Goal: Complete application form

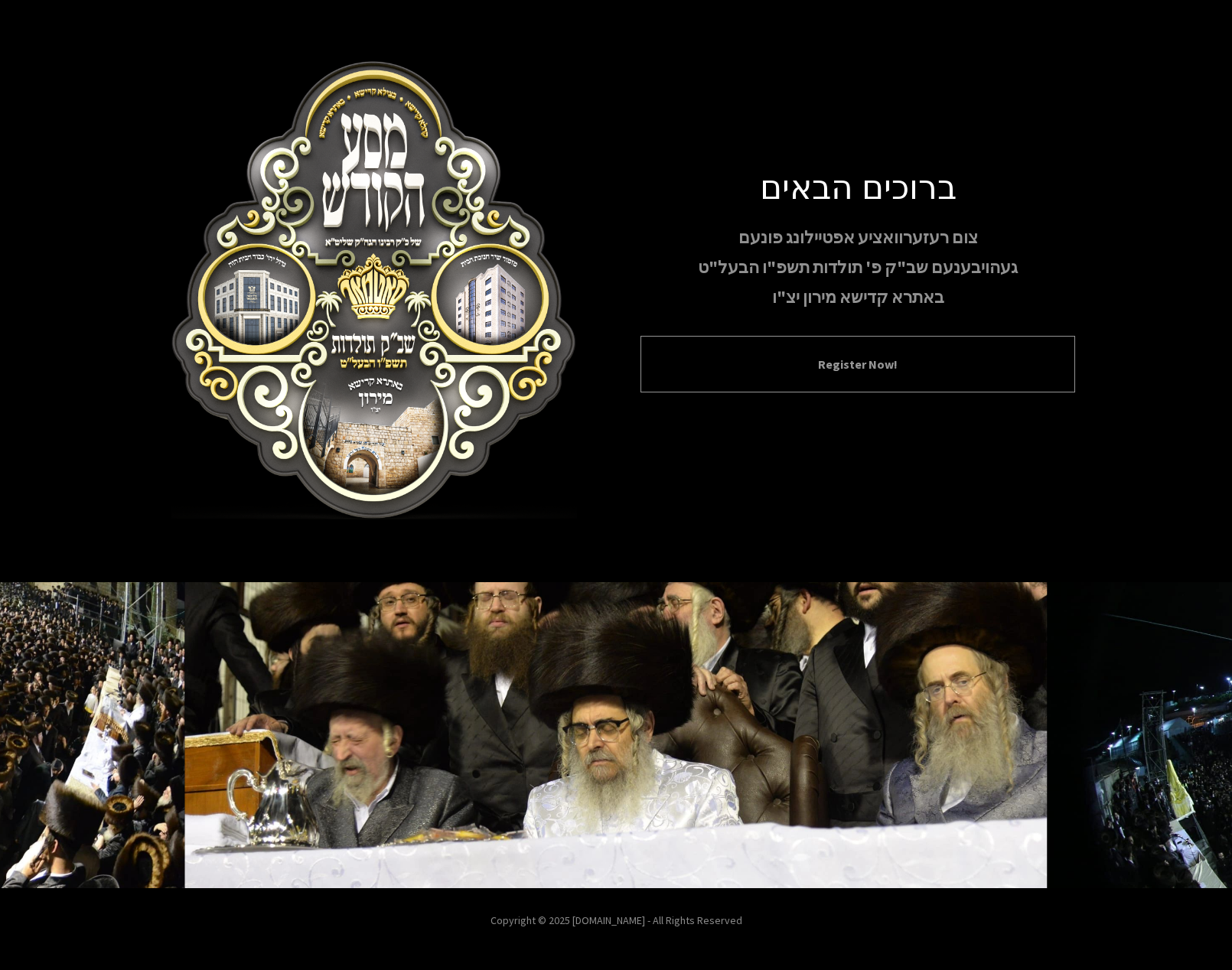
click at [785, 361] on button "Register Now!" at bounding box center [857, 364] width 396 height 18
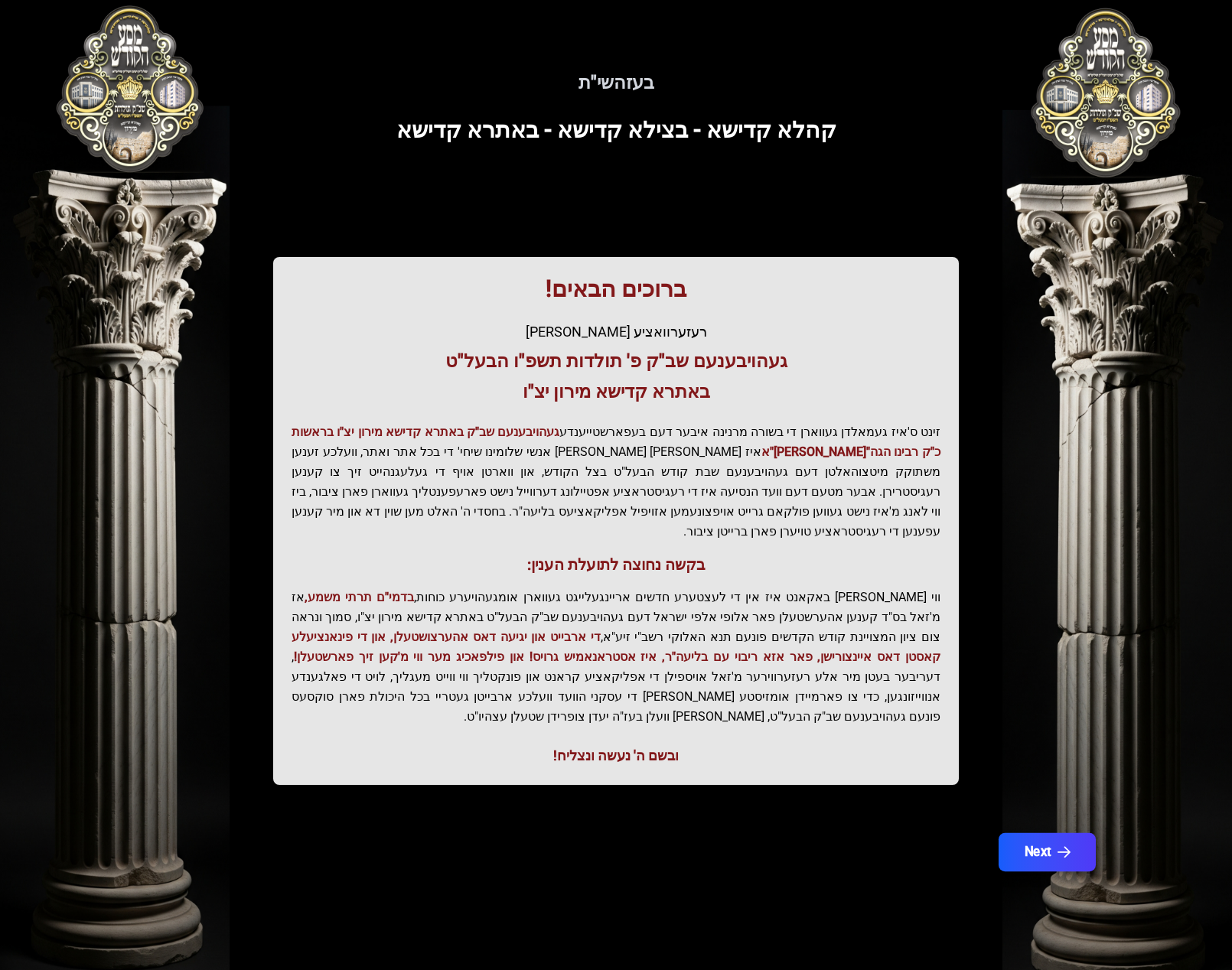
click at [1027, 833] on button "Next" at bounding box center [1046, 852] width 97 height 38
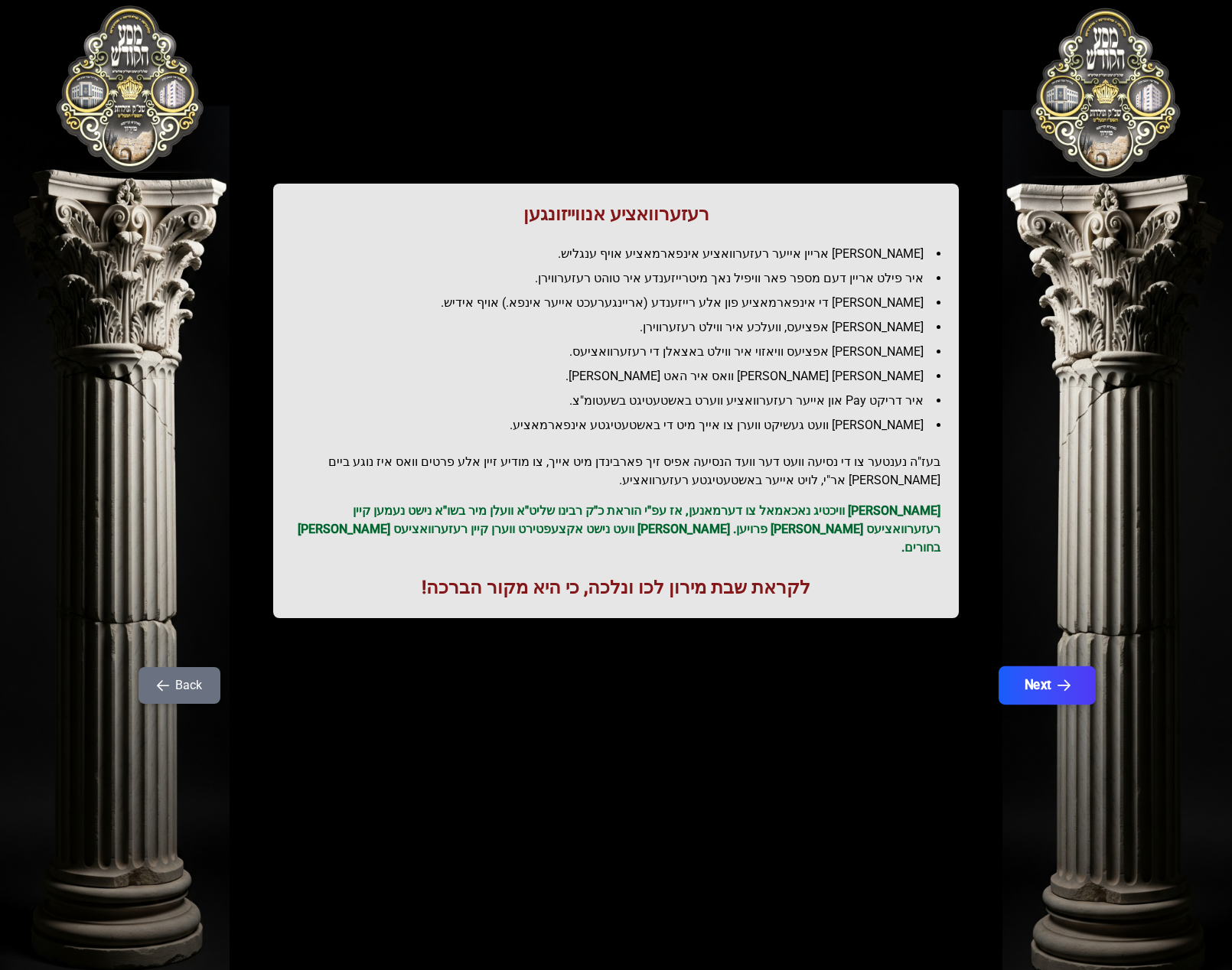
click at [1052, 668] on button "Next" at bounding box center [1046, 686] width 97 height 38
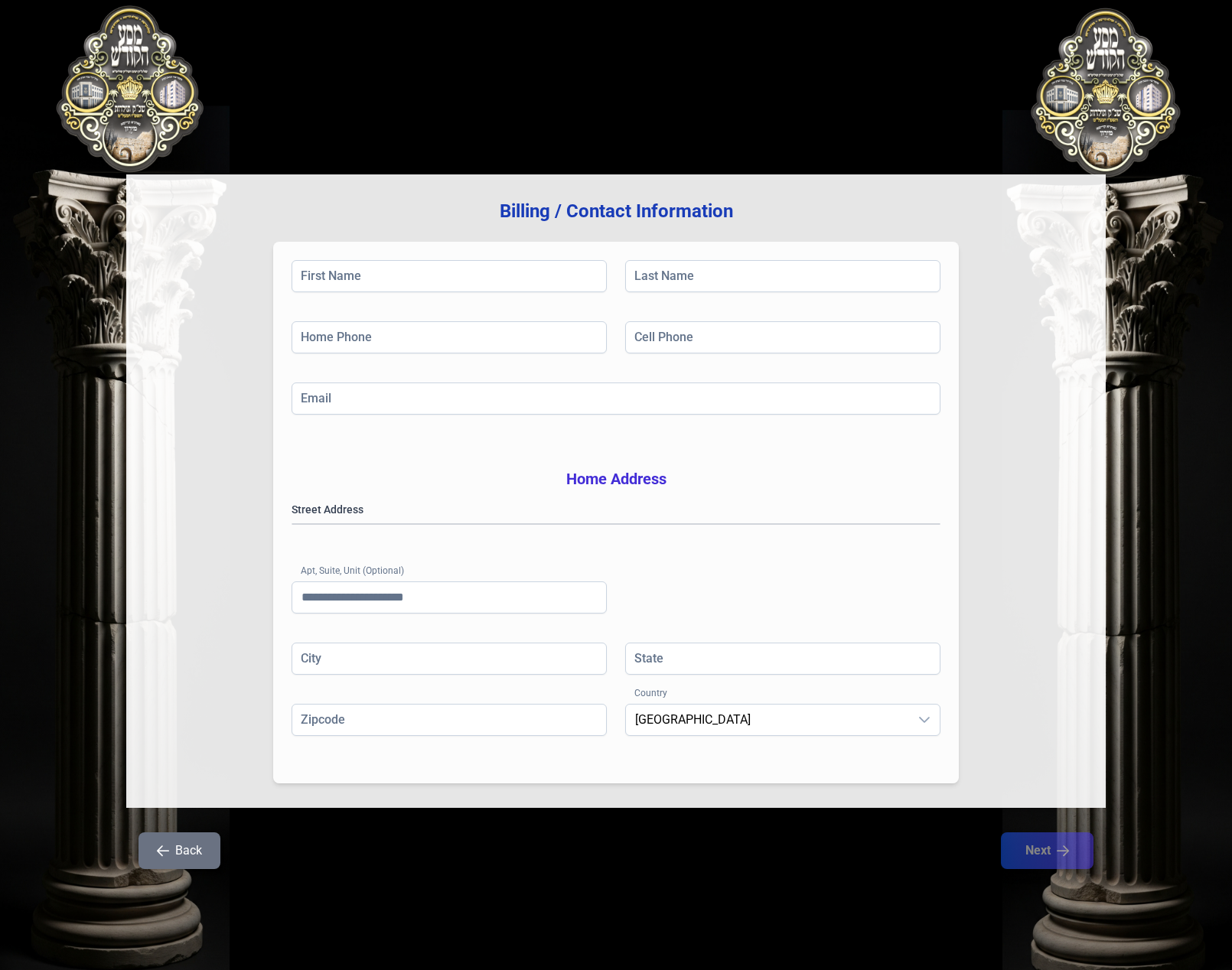
click at [456, 253] on div "First Name Last Name Home Phone Cell Phone Email Home Address Street Address [G…" at bounding box center [616, 512] width 685 height 542
click at [453, 274] on input "First Name" at bounding box center [448, 276] width 315 height 32
click at [170, 870] on button "Back" at bounding box center [180, 851] width 82 height 37
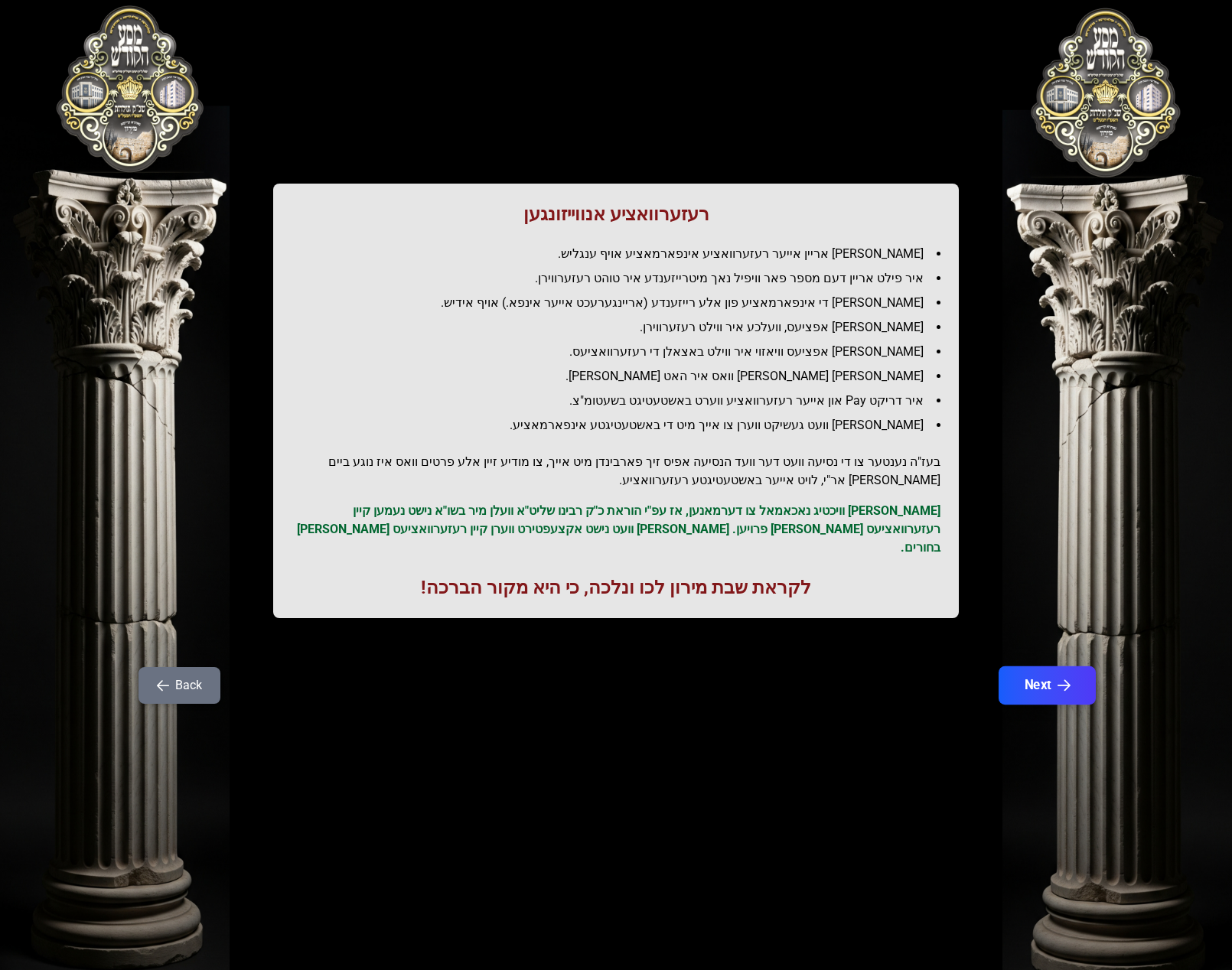
click at [1036, 666] on button "Next" at bounding box center [1046, 686] width 97 height 38
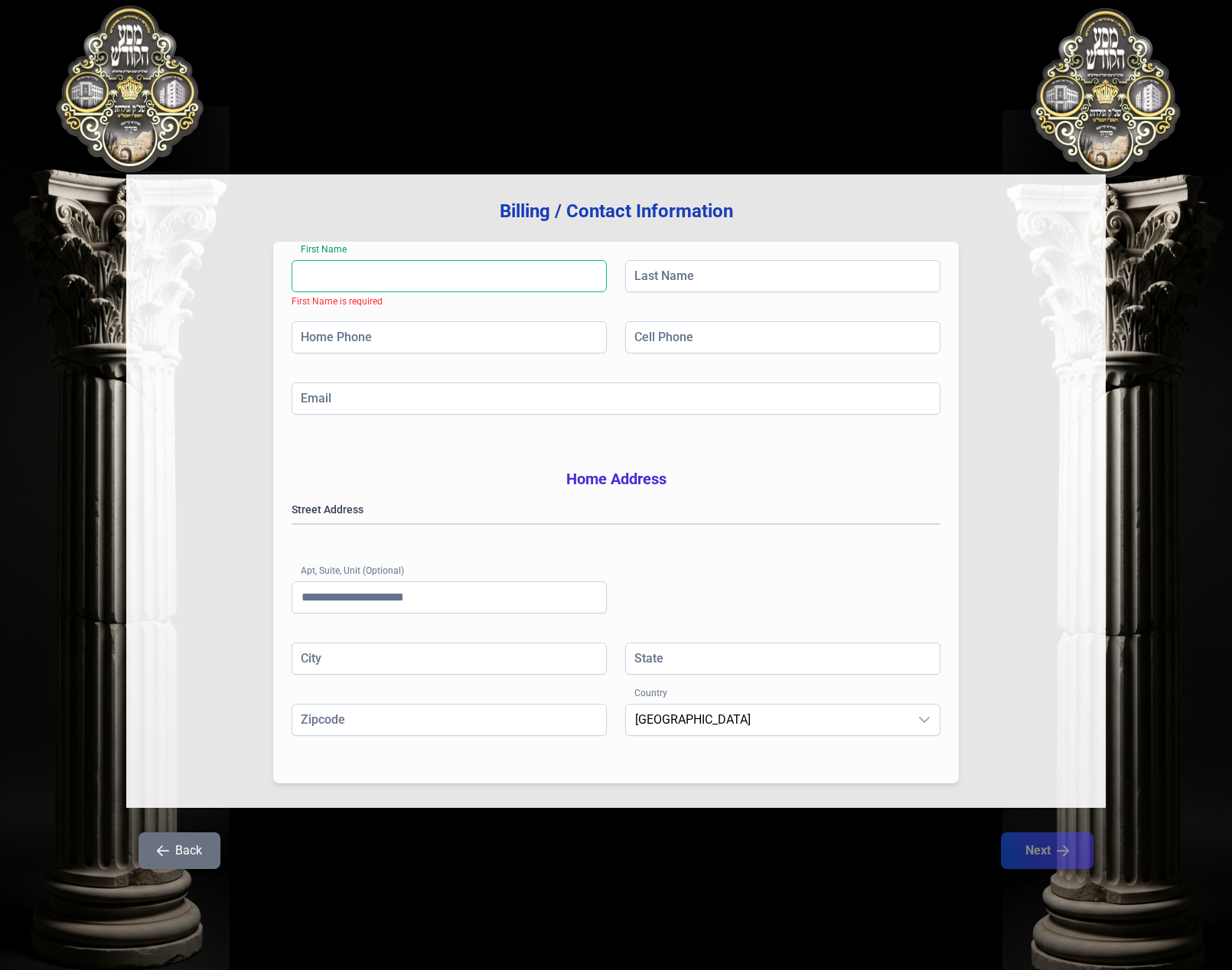
click at [482, 265] on input "First Name" at bounding box center [448, 276] width 315 height 32
click at [479, 391] on input "Email" at bounding box center [616, 399] width 649 height 32
click at [604, 435] on div "Email" at bounding box center [616, 413] width 649 height 61
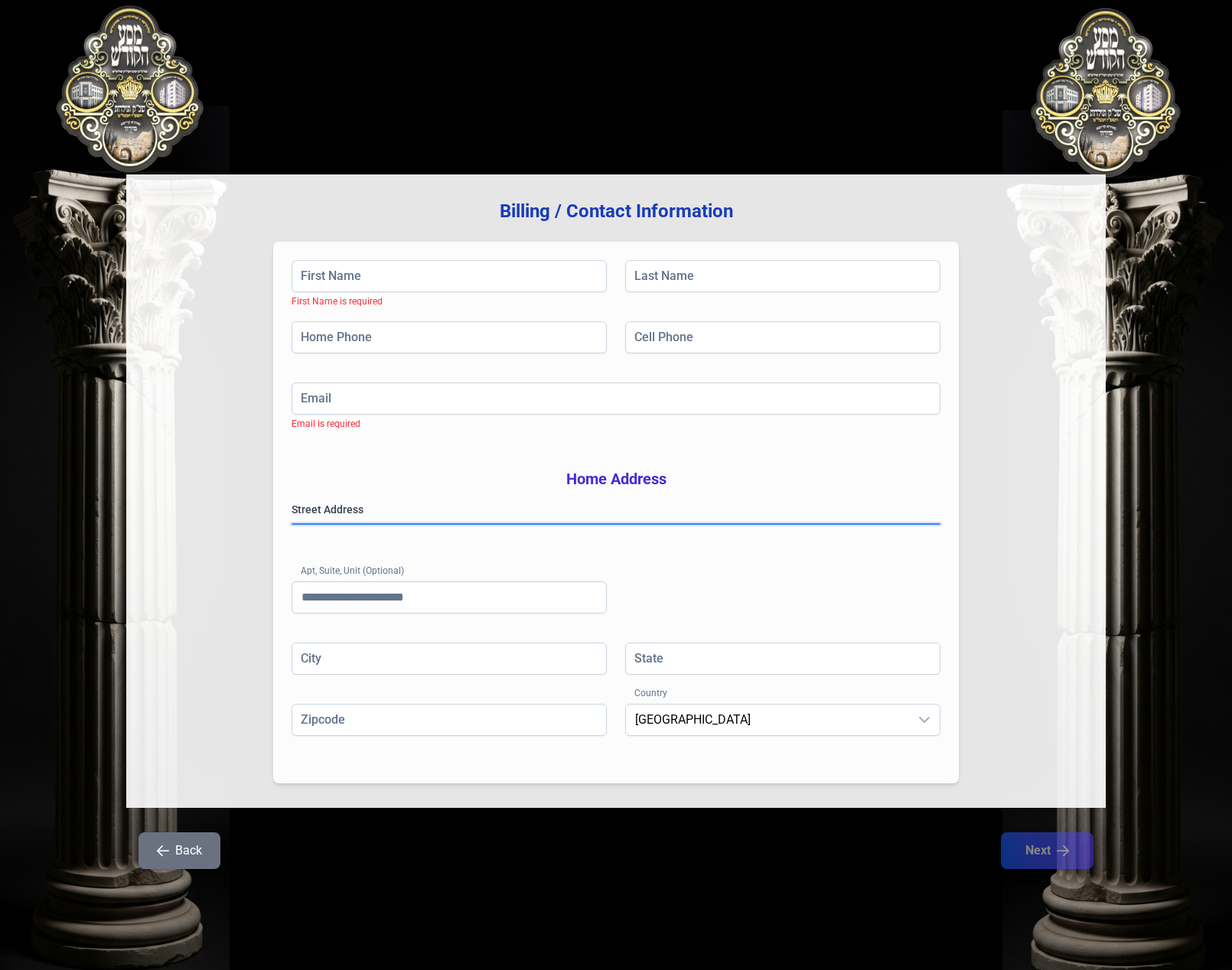
click at [292, 524] on gmp-place-autocomplete at bounding box center [292, 524] width 0 height 0
click at [539, 580] on div "Street Address [GEOGRAPHIC_DATA] (Optional)" at bounding box center [616, 572] width 649 height 140
